Goal: Task Accomplishment & Management: Manage account settings

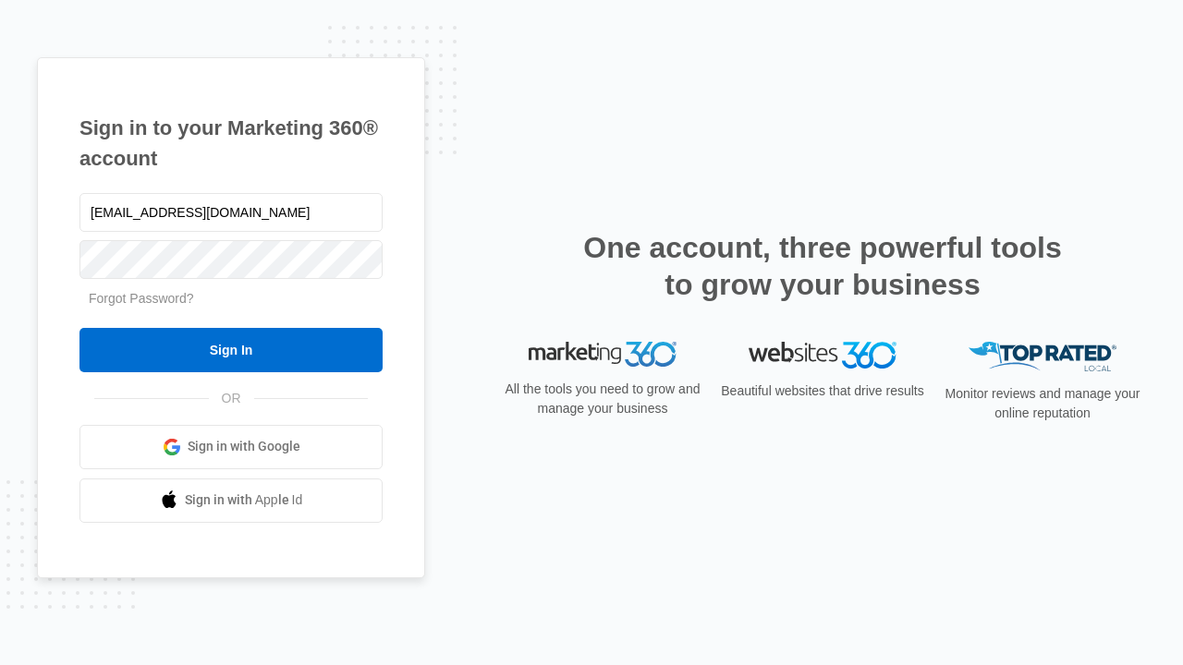
type input "dankie614@gmail.com"
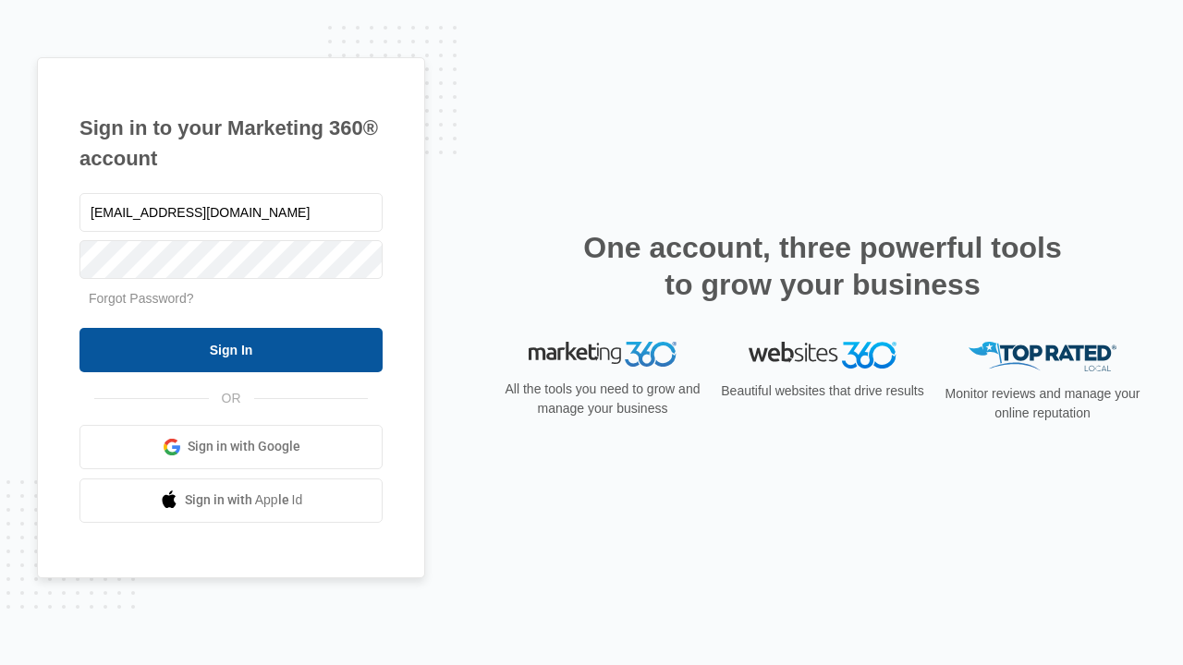
click at [231, 349] on input "Sign In" at bounding box center [230, 350] width 303 height 44
